Goal: Task Accomplishment & Management: Use online tool/utility

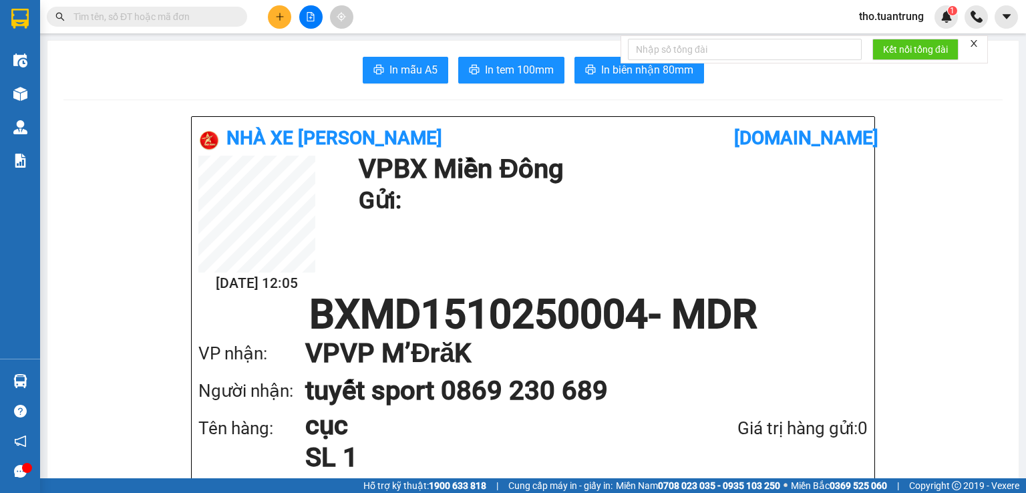
click at [219, 73] on div "In mẫu A5 In tem 100mm In biên nhận 80mm" at bounding box center [532, 70] width 939 height 27
click at [278, 13] on icon "plus" at bounding box center [279, 16] width 9 height 9
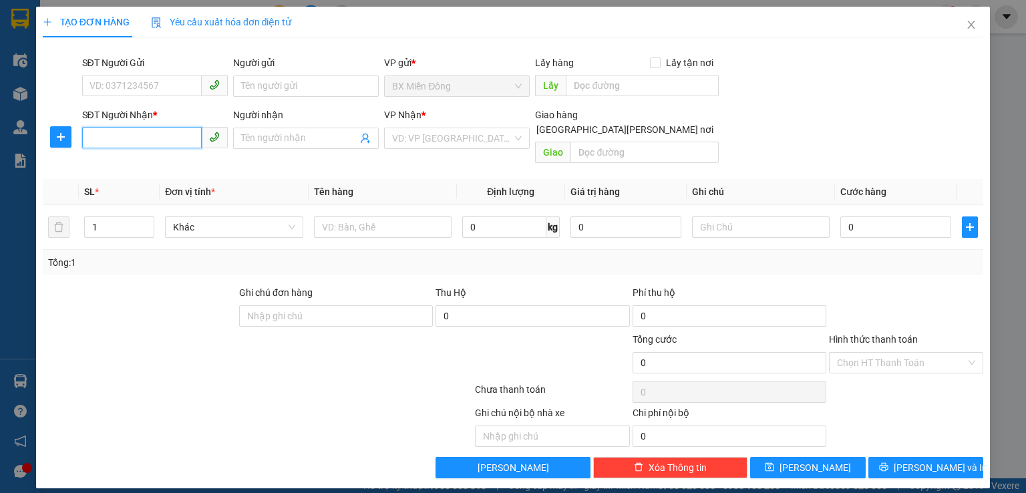
click at [166, 131] on input "SĐT Người Nhận *" at bounding box center [142, 137] width 120 height 21
